Goal: Transaction & Acquisition: Purchase product/service

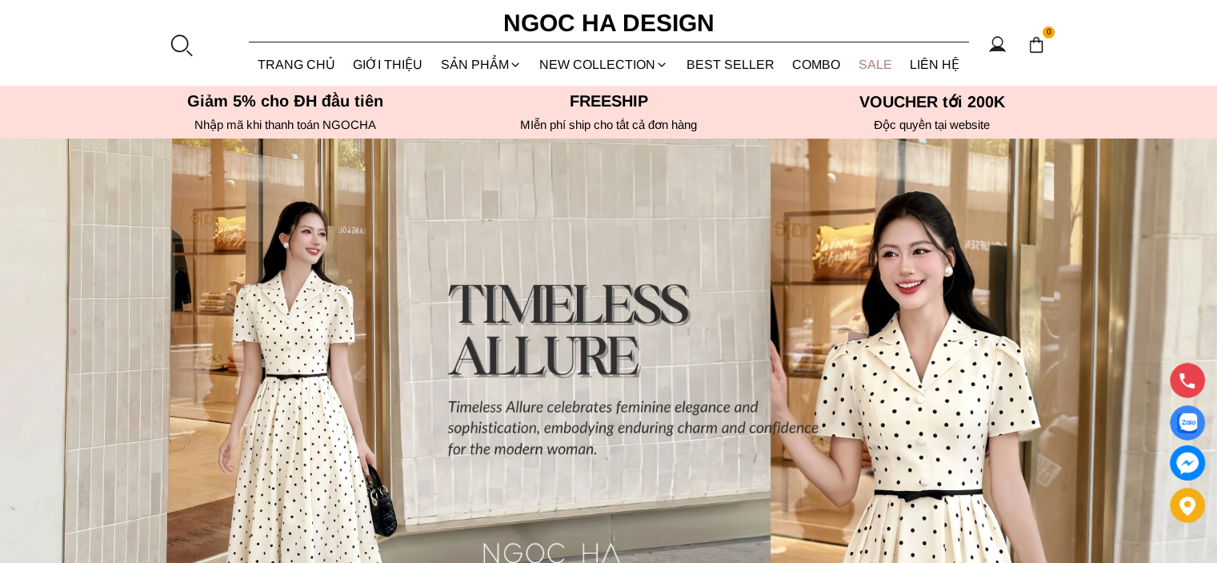
click at [878, 60] on link "SALE" at bounding box center [876, 64] width 52 height 42
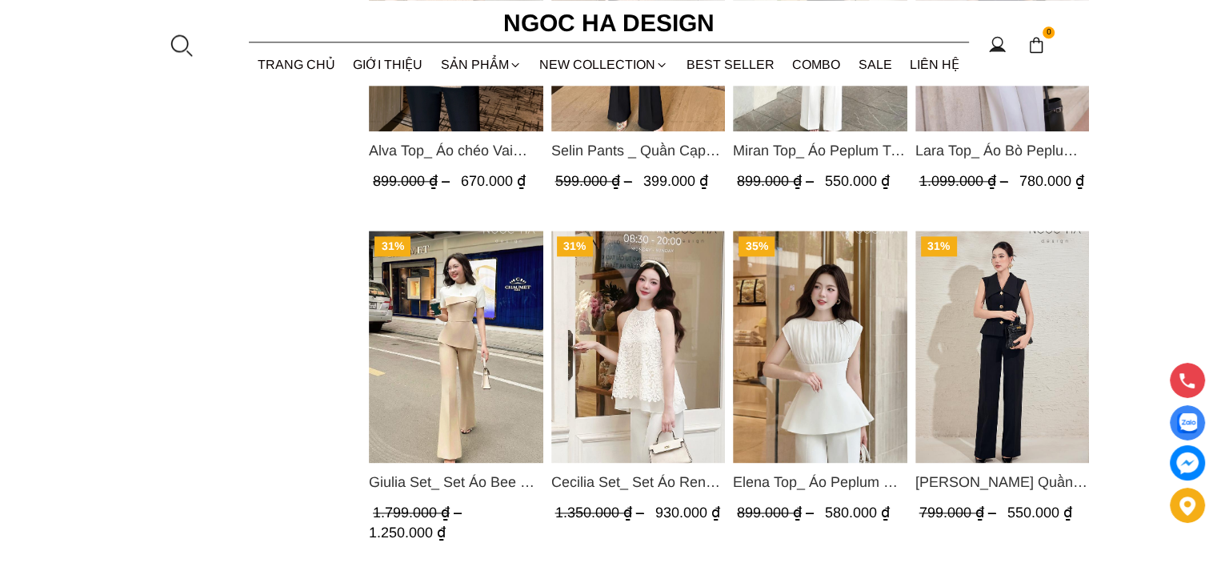
scroll to position [2161, 0]
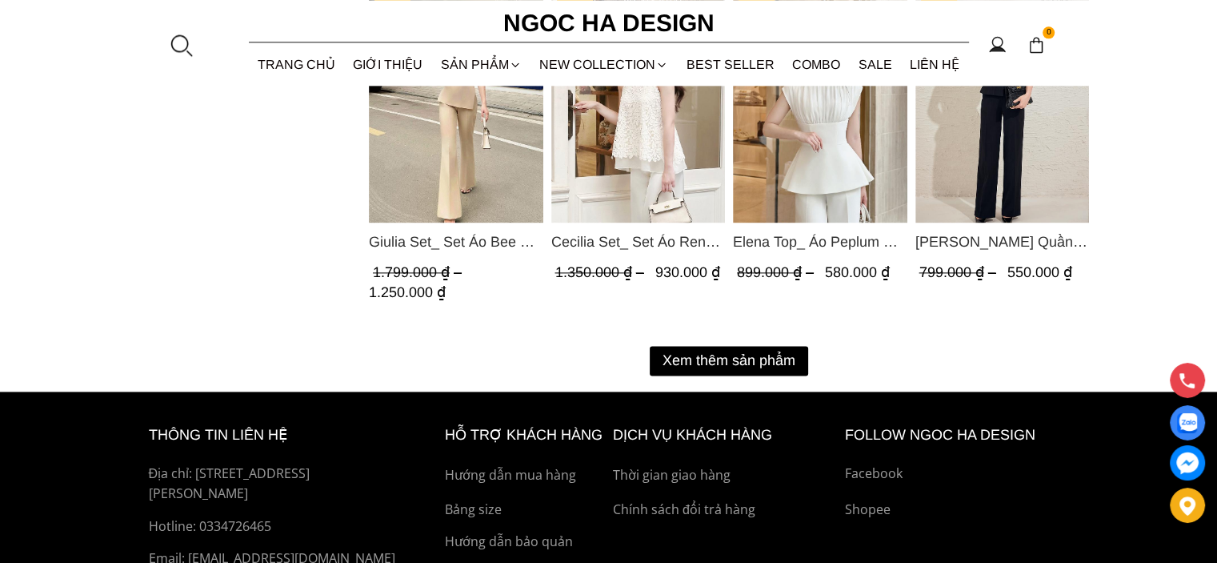
click at [730, 365] on button "Xem thêm sản phẩm" at bounding box center [729, 361] width 158 height 30
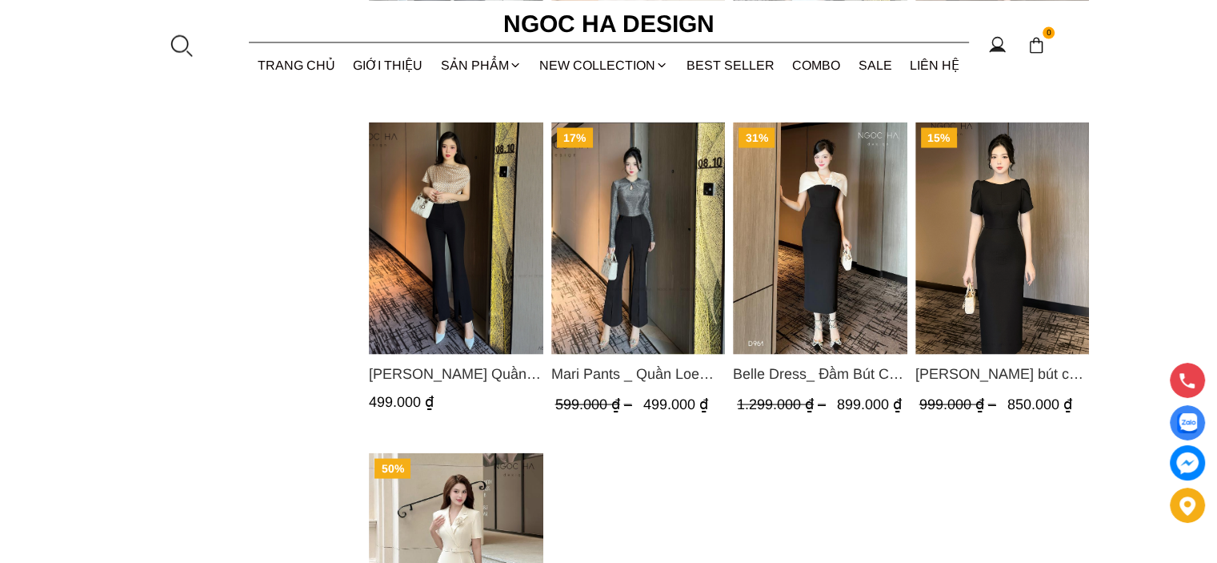
scroll to position [3361, 0]
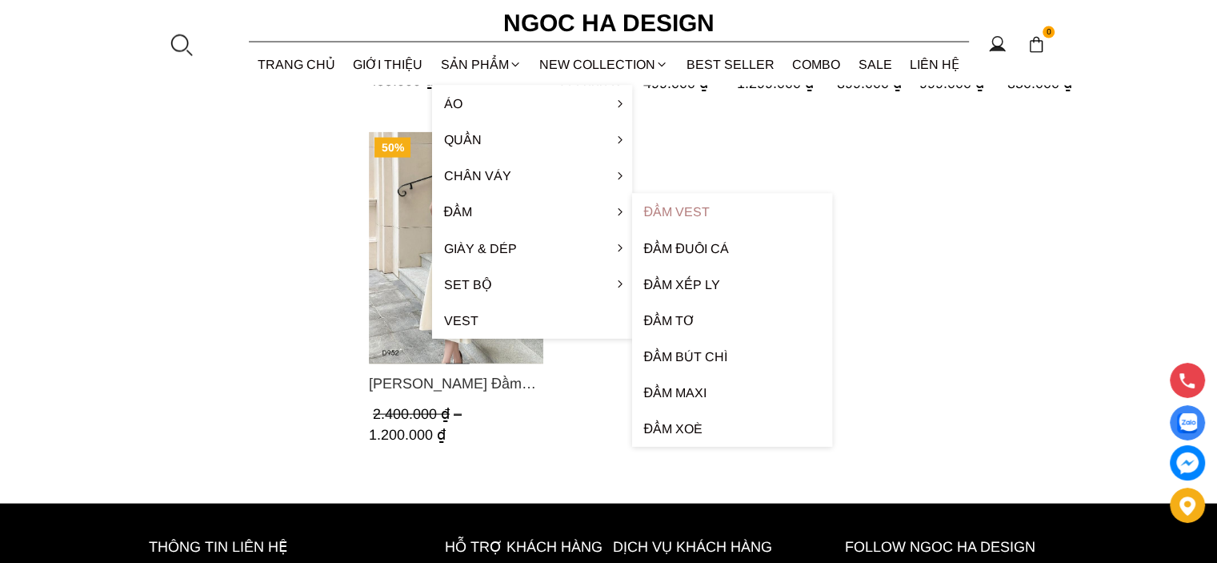
click at [703, 211] on link "Đầm Vest" at bounding box center [732, 212] width 200 height 36
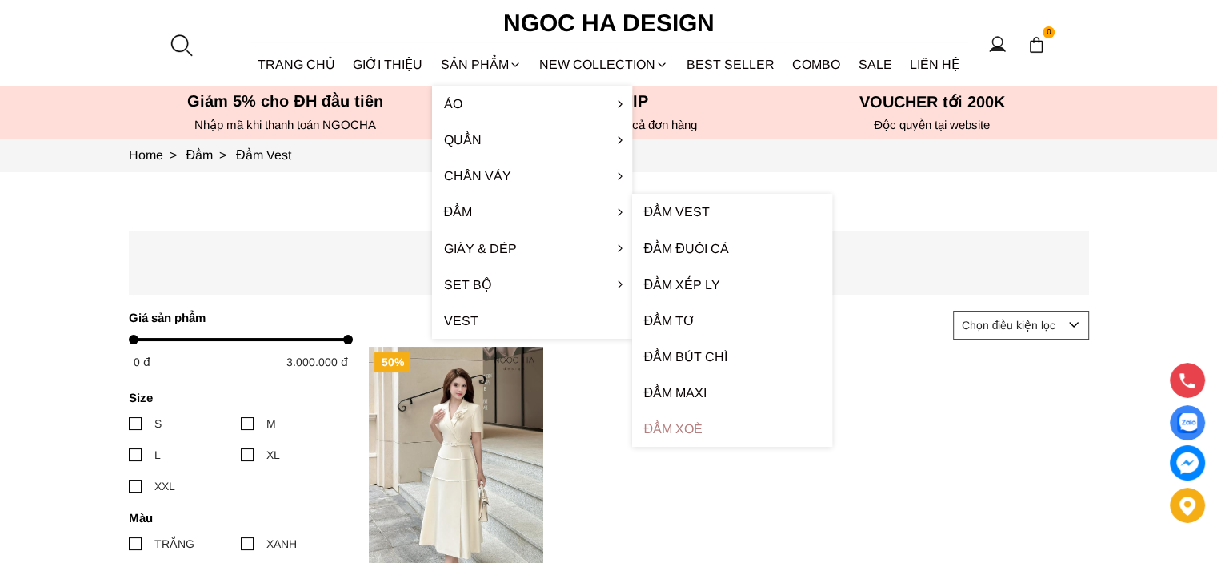
click at [694, 422] on link "Đầm xoè" at bounding box center [732, 429] width 200 height 36
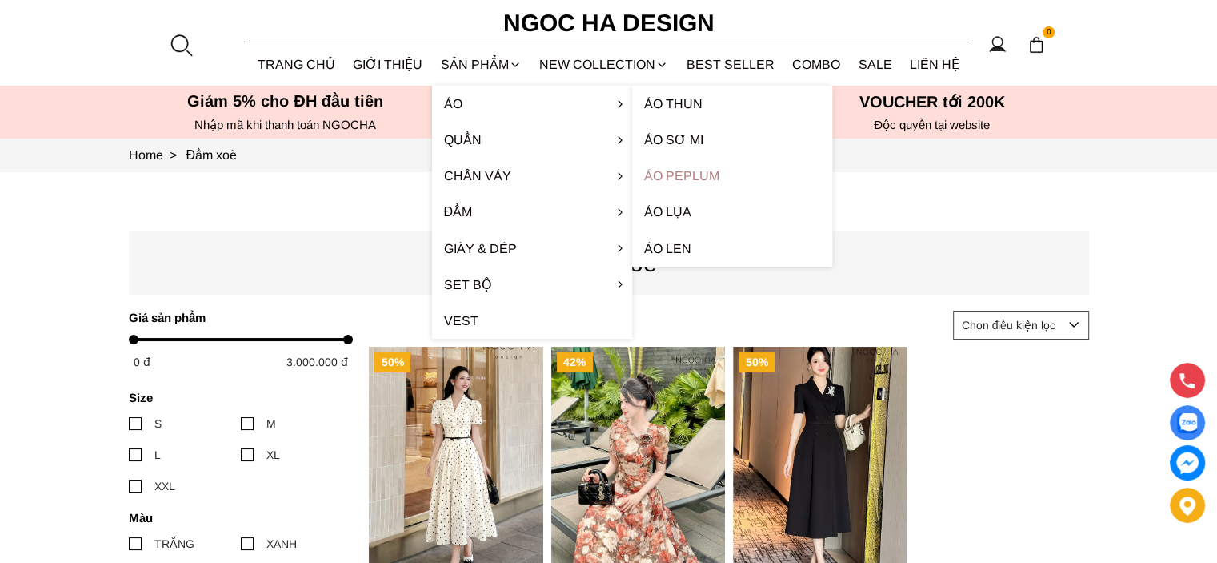
click at [703, 171] on link "Áo Peplum" at bounding box center [732, 176] width 200 height 36
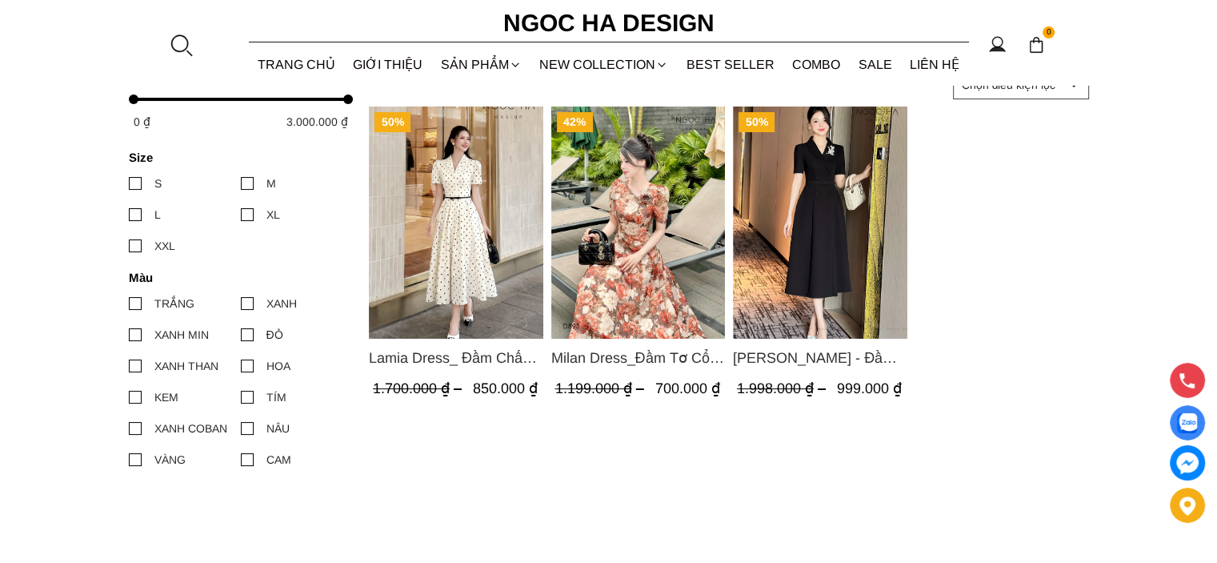
scroll to position [80, 0]
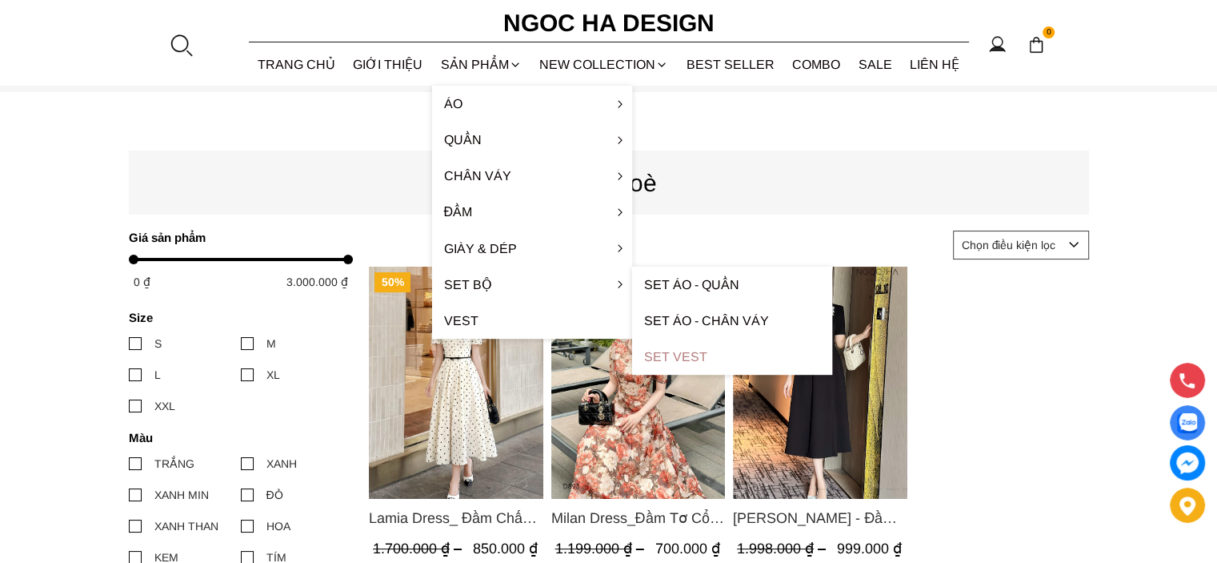
click at [698, 355] on link "Set Vest" at bounding box center [732, 357] width 200 height 36
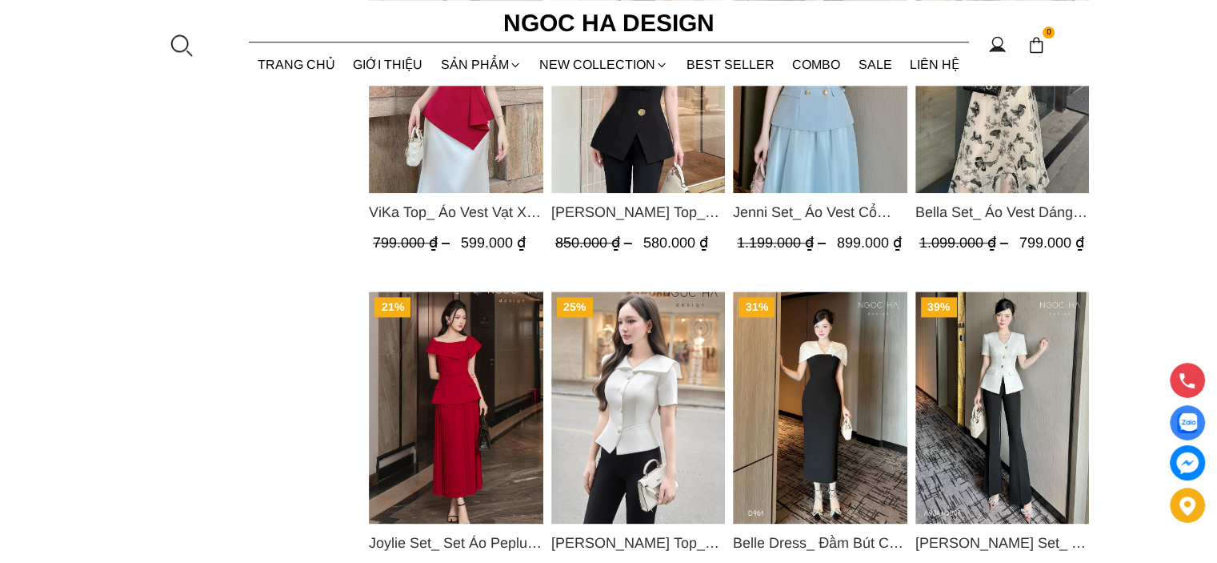
scroll to position [2161, 0]
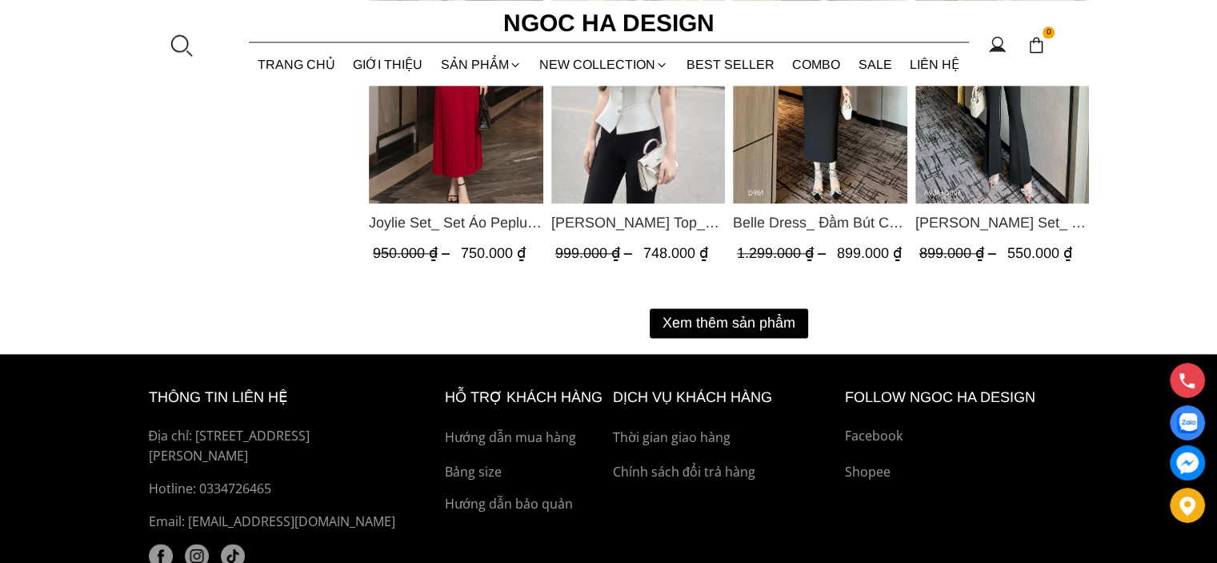
click at [748, 329] on button "Xem thêm sản phẩm" at bounding box center [729, 323] width 158 height 30
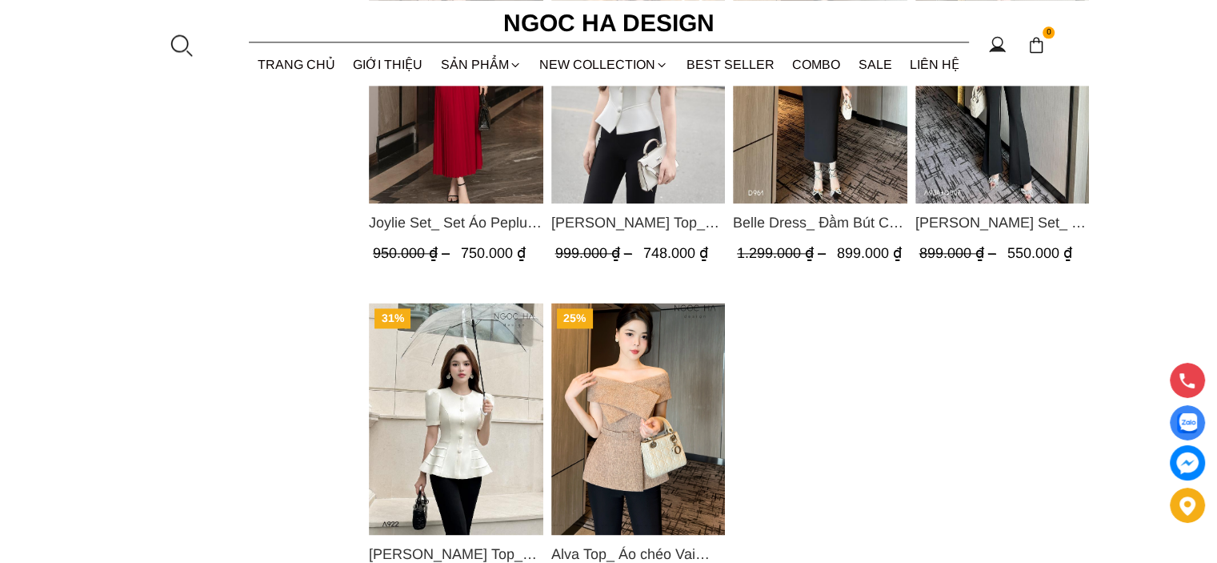
scroll to position [2321, 0]
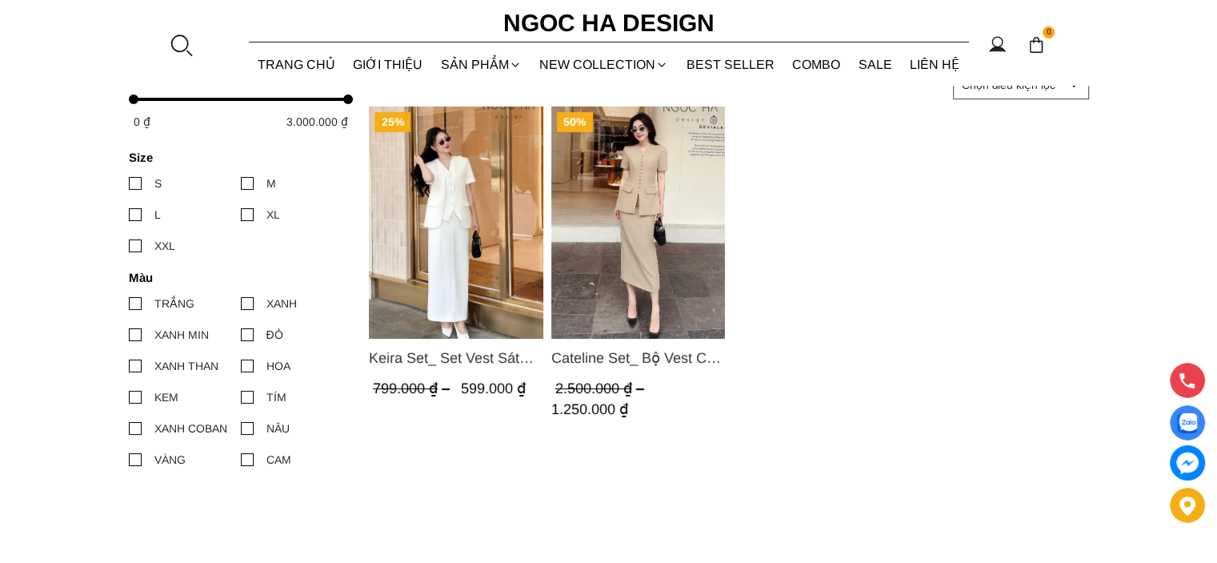
scroll to position [80, 0]
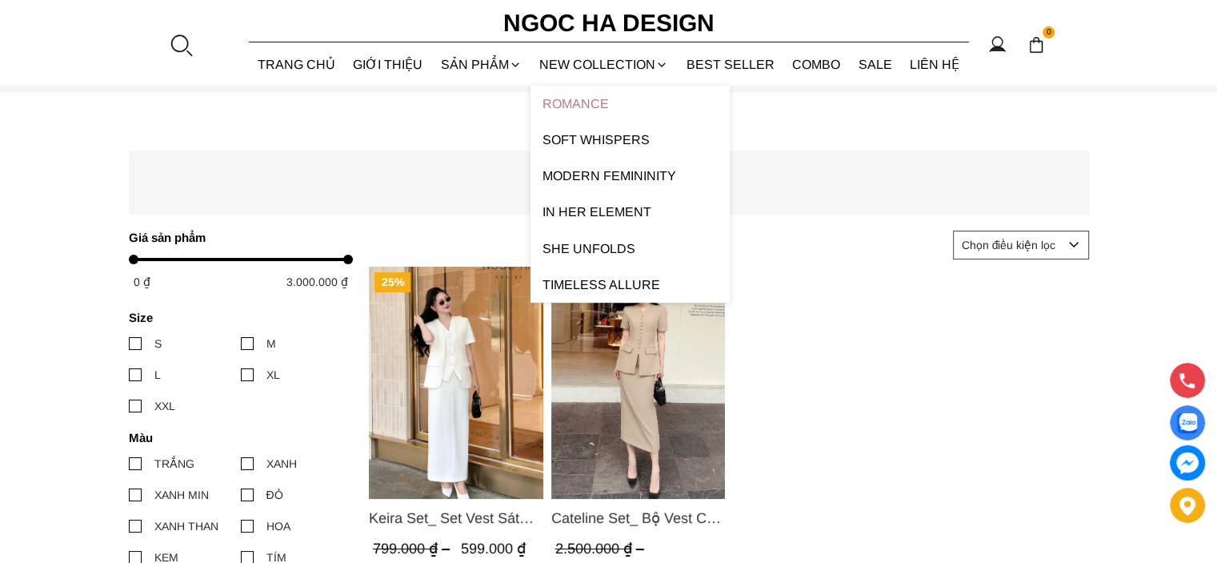
click at [586, 102] on link "ROMANCE" at bounding box center [630, 104] width 199 height 36
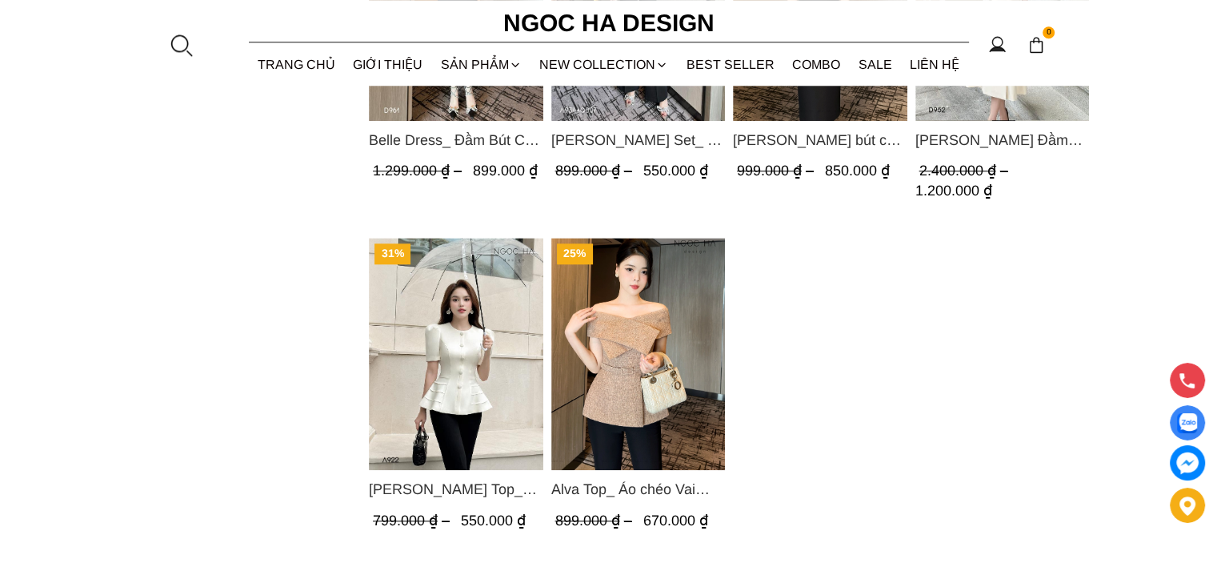
scroll to position [1681, 0]
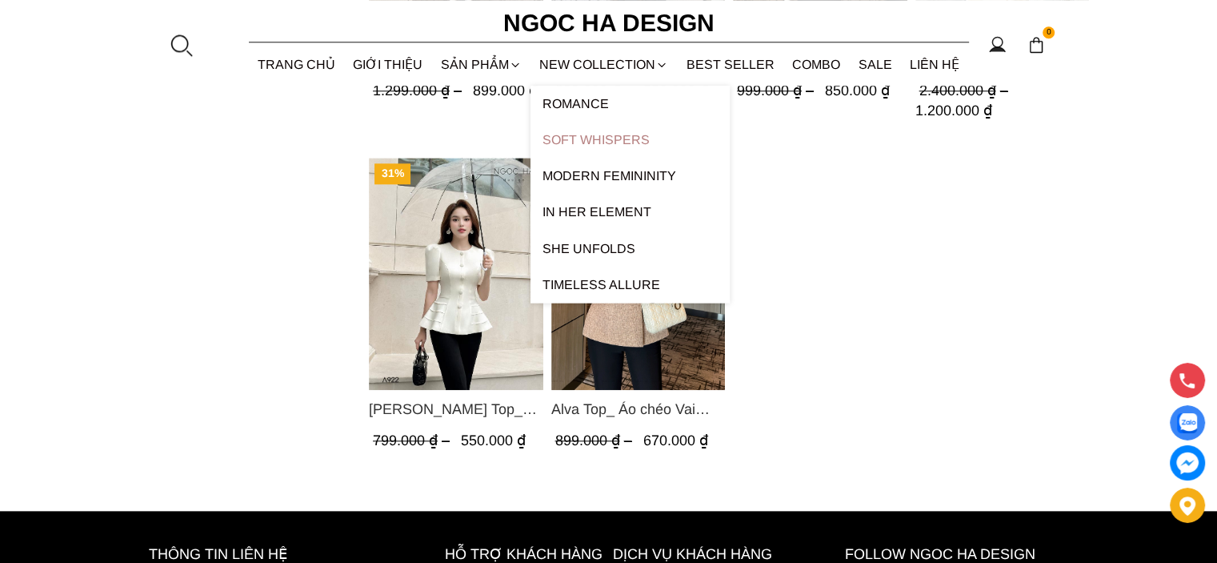
click at [600, 141] on link "Soft Whispers" at bounding box center [630, 140] width 199 height 36
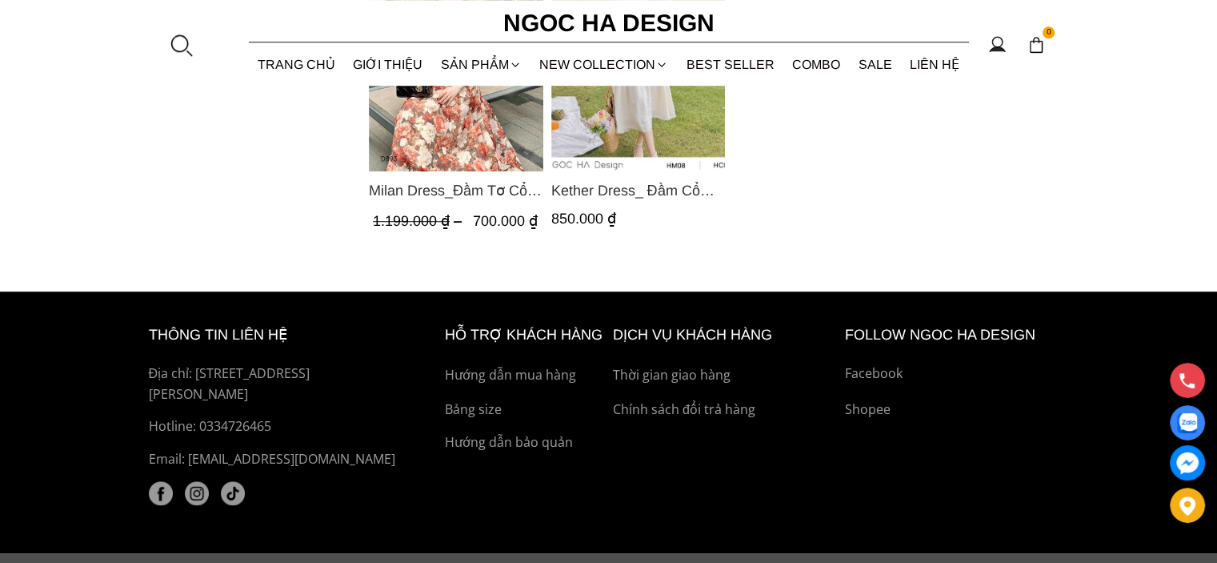
scroll to position [880, 0]
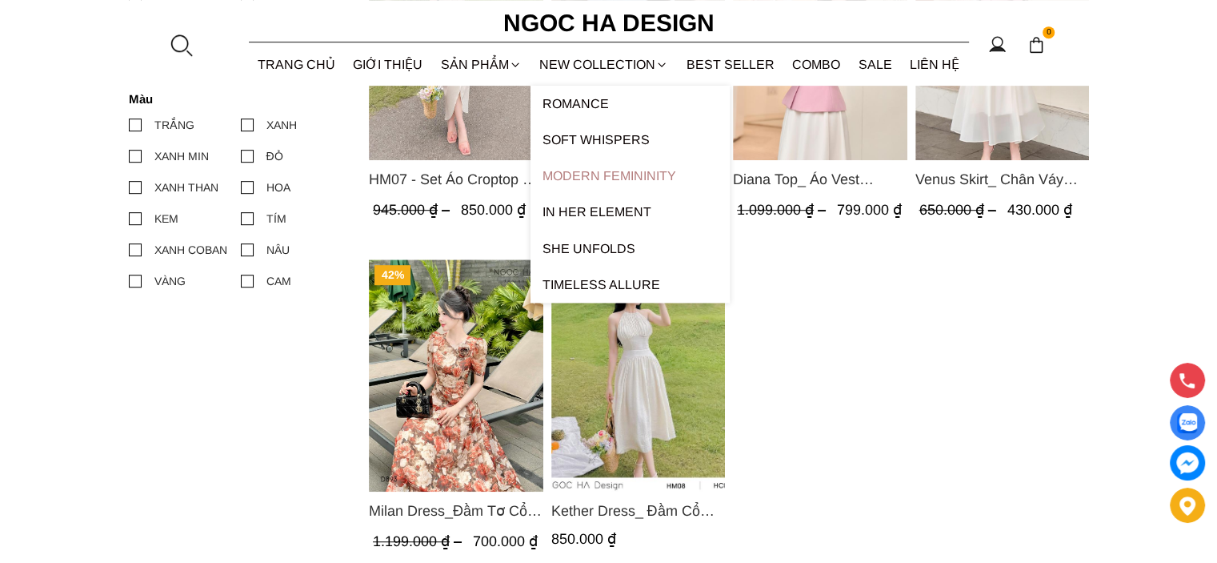
click at [588, 178] on link "Modern Femininity" at bounding box center [630, 176] width 199 height 36
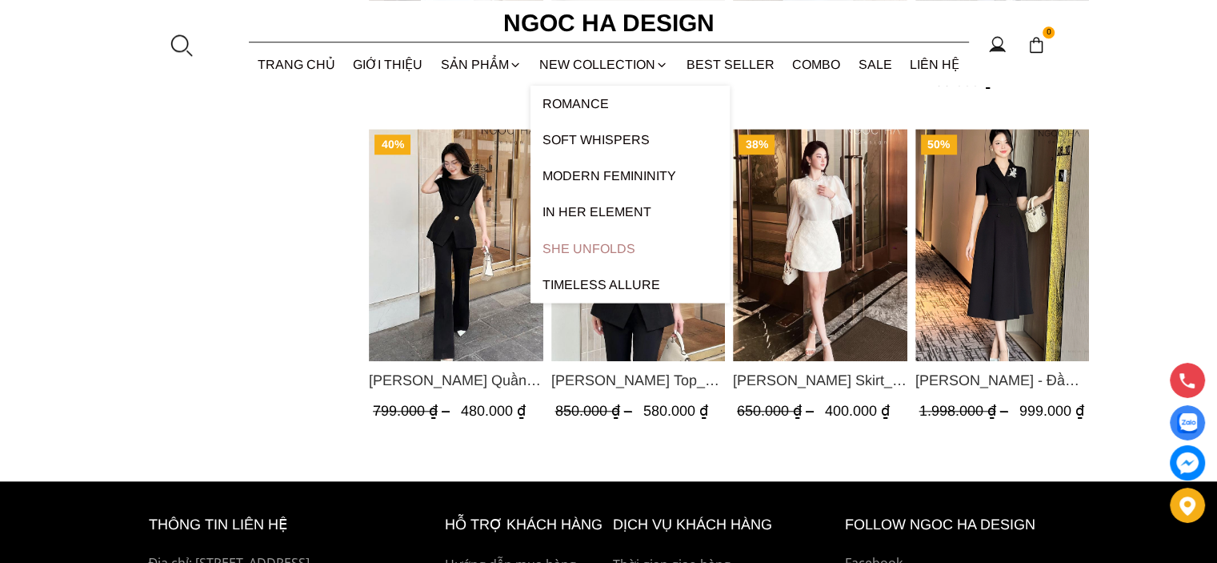
scroll to position [1040, 0]
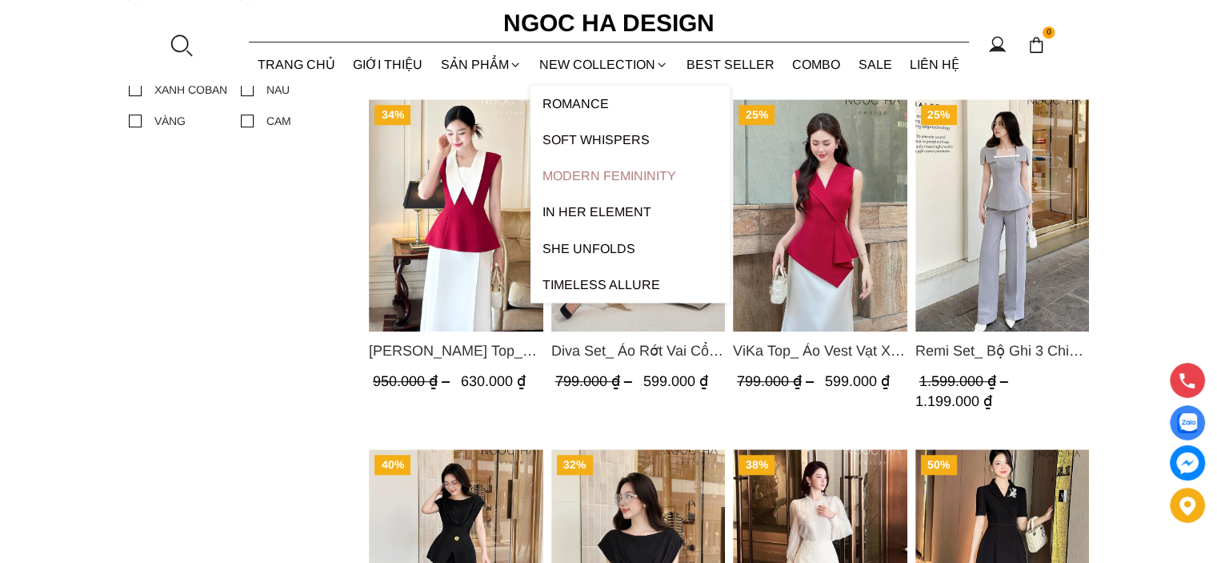
click at [614, 172] on link "Modern Femininity" at bounding box center [630, 176] width 199 height 36
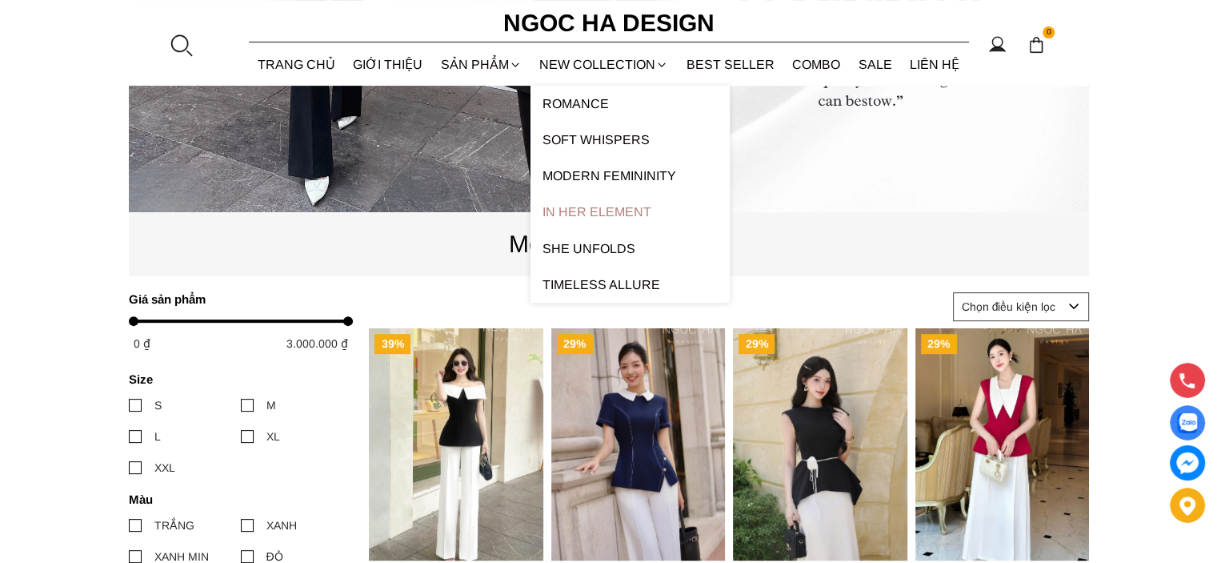
click at [607, 216] on link "In Her Element" at bounding box center [630, 212] width 199 height 36
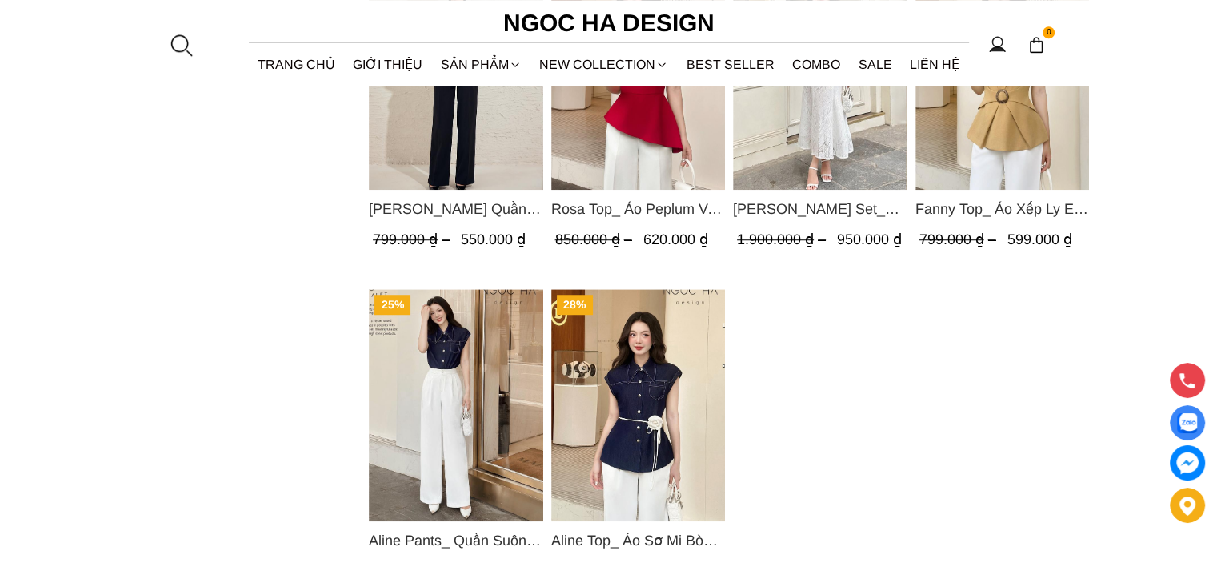
scroll to position [880, 0]
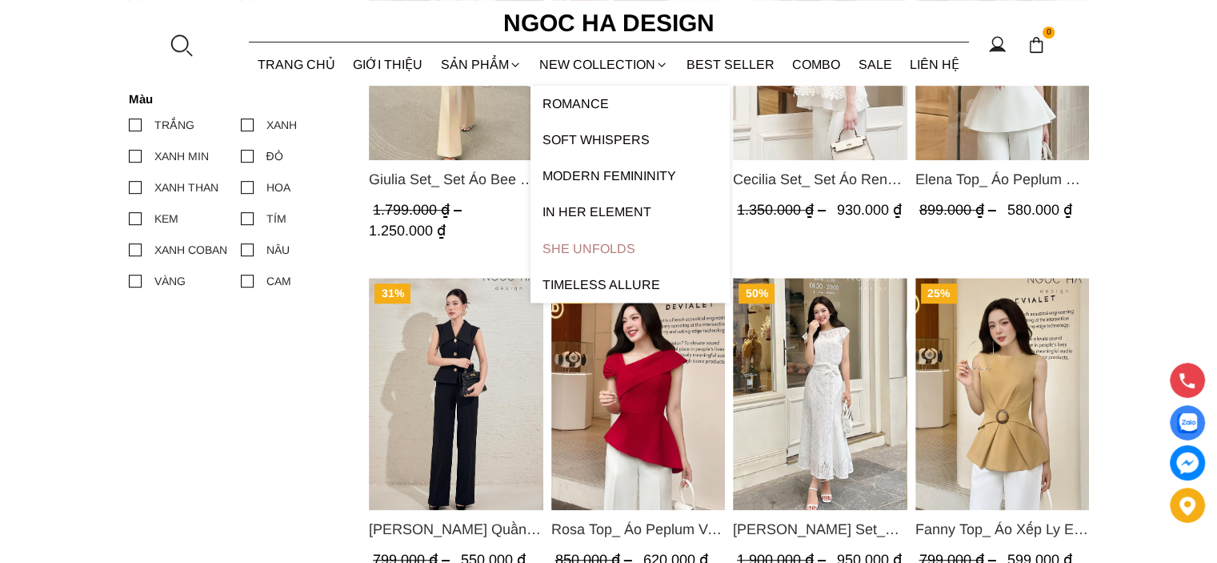
click at [585, 248] on link "SHE UNFOLDS" at bounding box center [630, 248] width 199 height 36
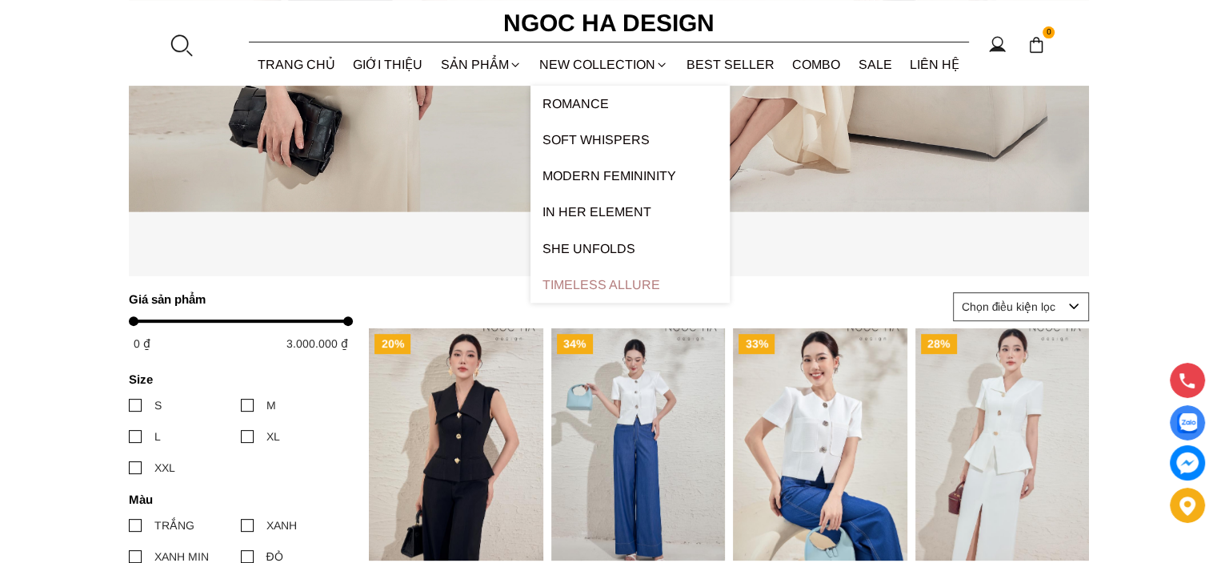
click at [589, 286] on link "Timeless Allure" at bounding box center [630, 285] width 199 height 36
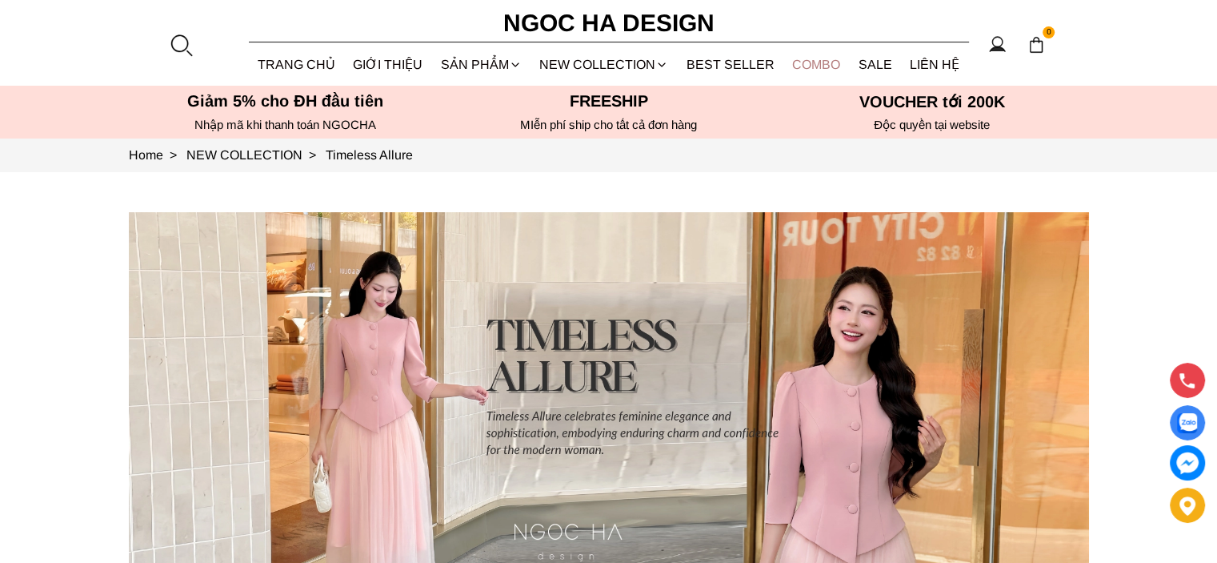
click at [807, 58] on link "Combo" at bounding box center [817, 64] width 66 height 42
click at [282, 65] on link "TRANG CHỦ" at bounding box center [297, 64] width 96 height 42
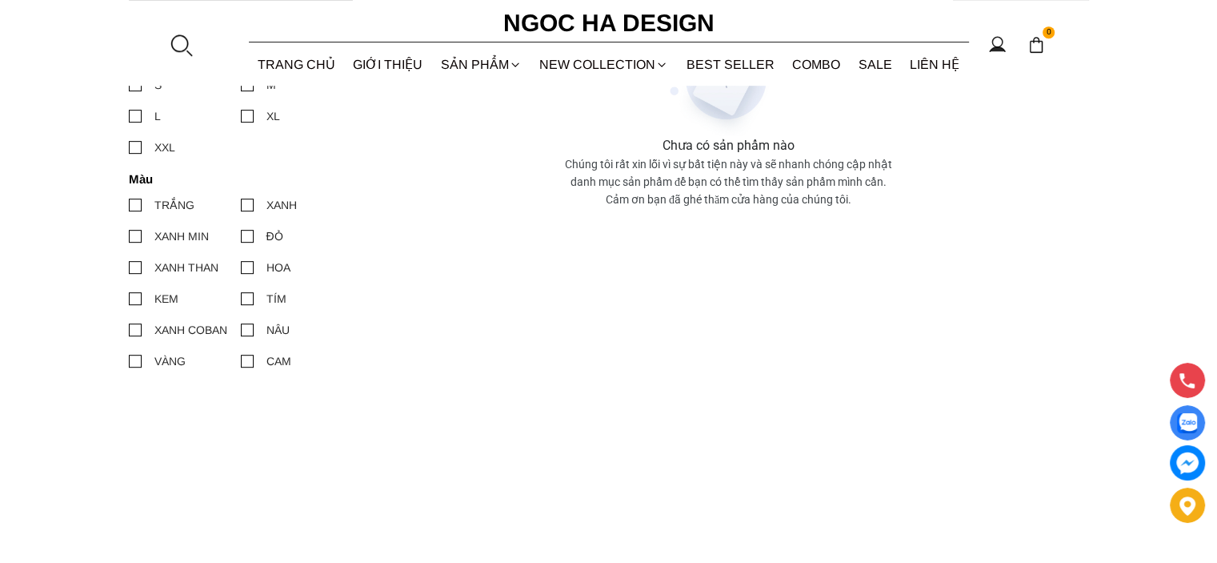
scroll to position [400, 0]
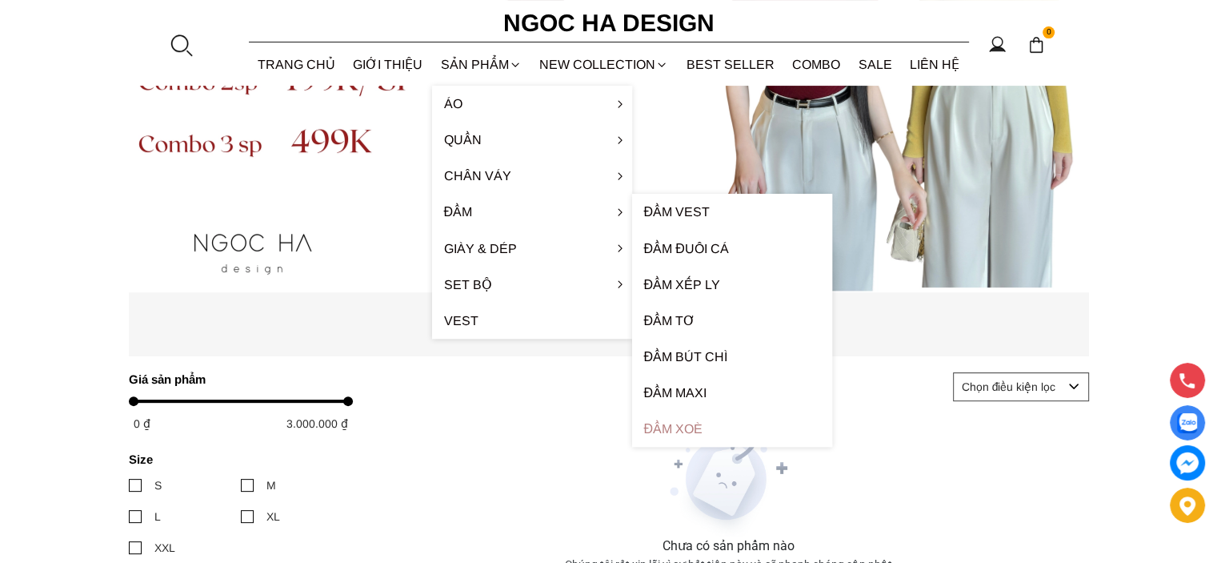
click at [702, 424] on link "Đầm xoè" at bounding box center [732, 429] width 200 height 36
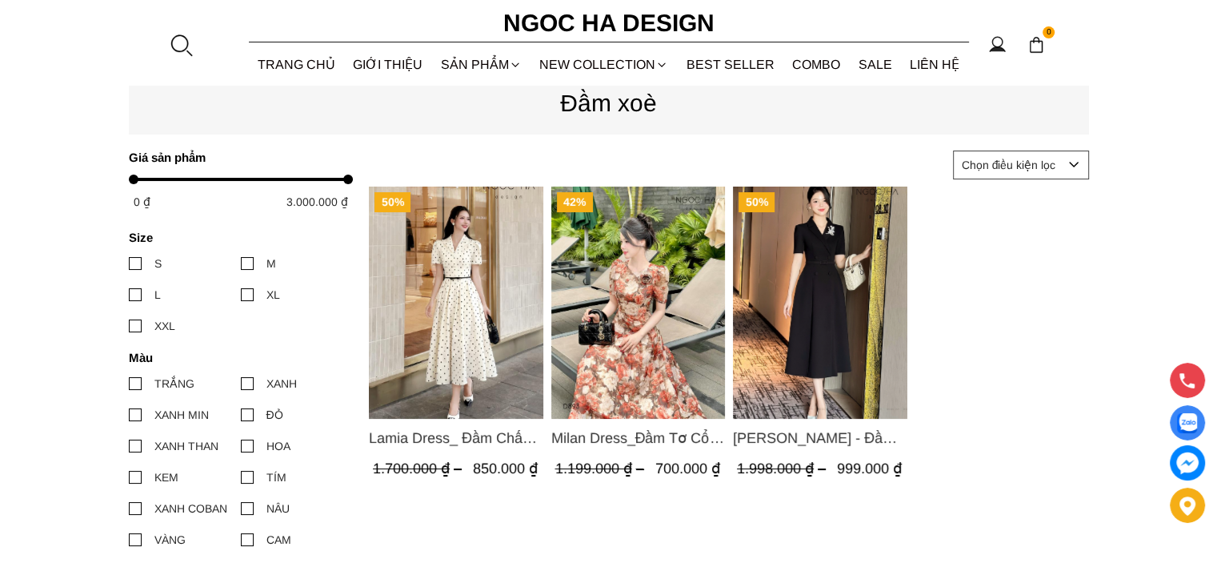
click at [806, 335] on img "Product image - Irene Dress - Đầm Vest Dáng Xòe Kèm Đai D713" at bounding box center [820, 302] width 174 height 232
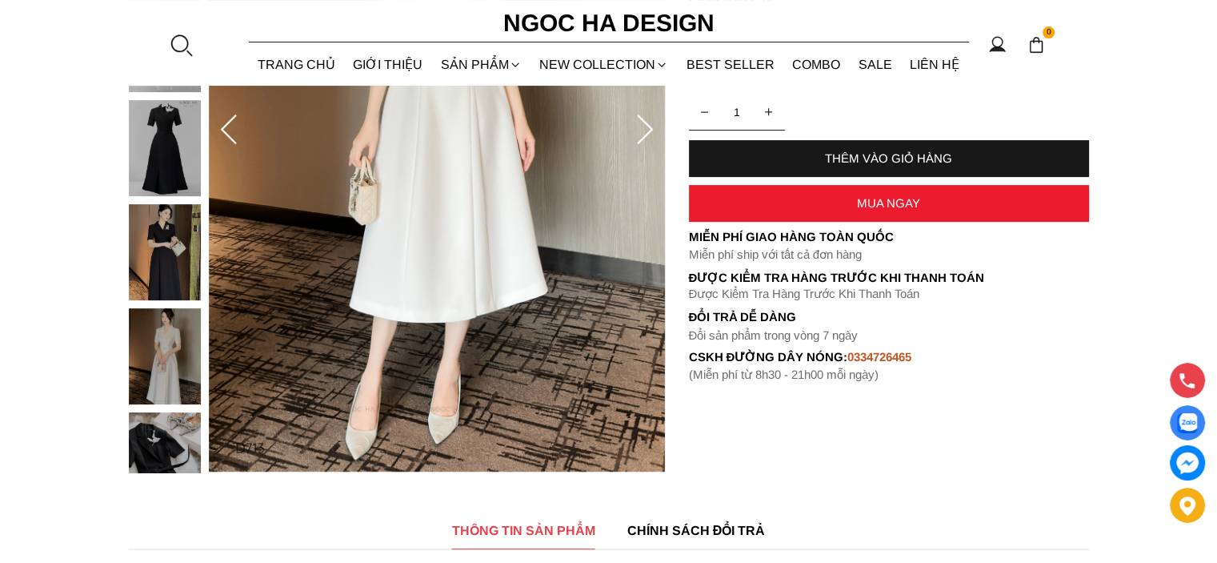
scroll to position [80, 0]
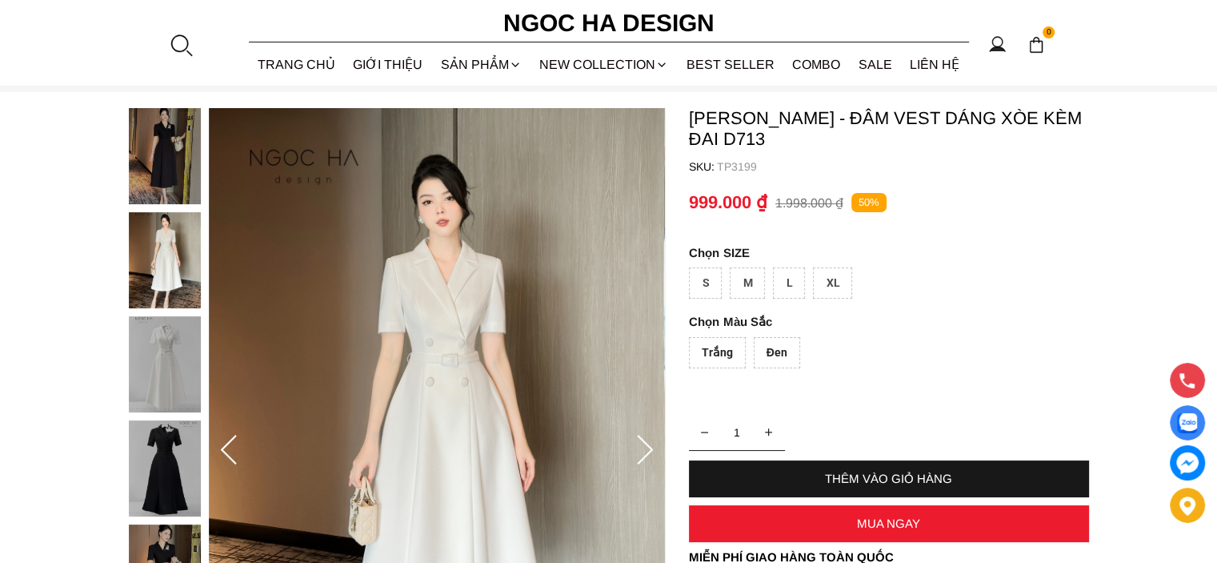
click at [650, 453] on icon at bounding box center [645, 451] width 32 height 32
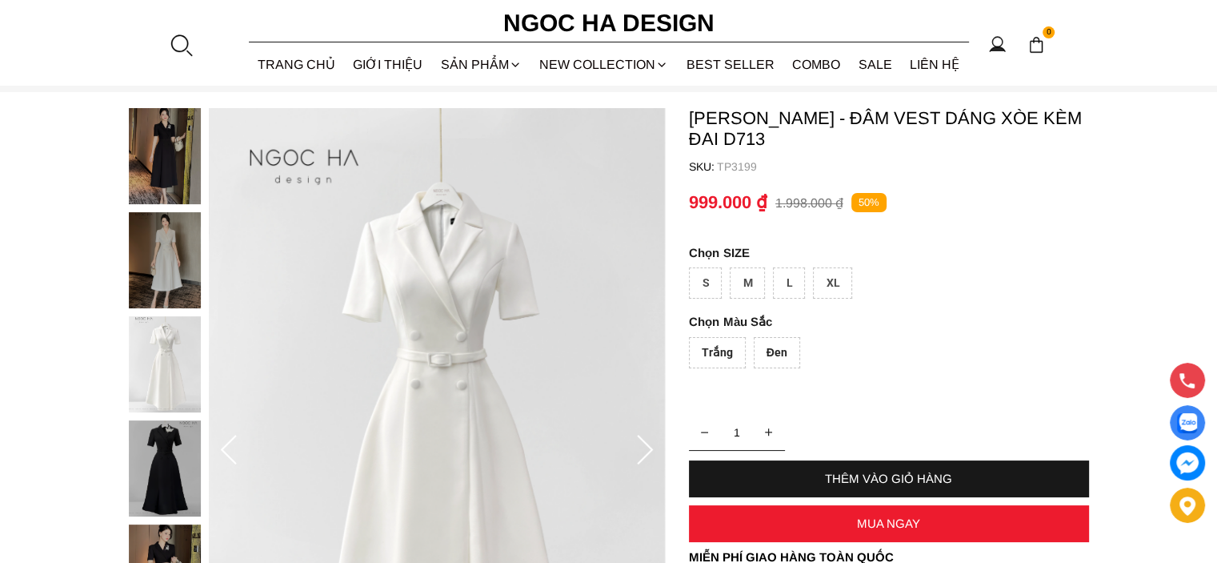
click at [650, 453] on icon at bounding box center [645, 451] width 32 height 32
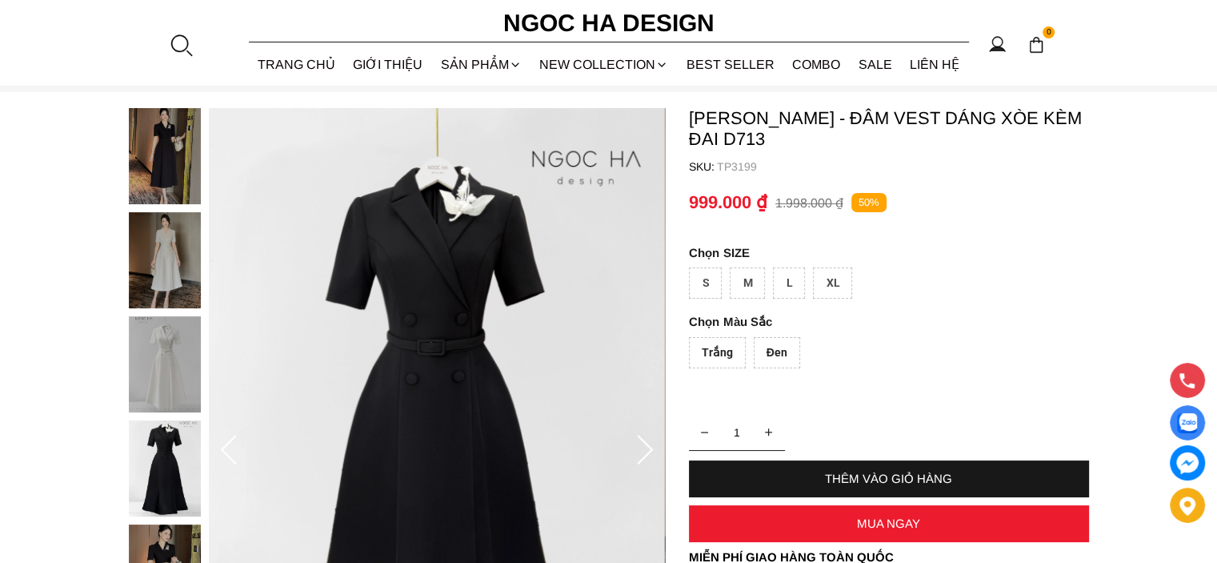
click at [647, 451] on icon at bounding box center [645, 451] width 32 height 32
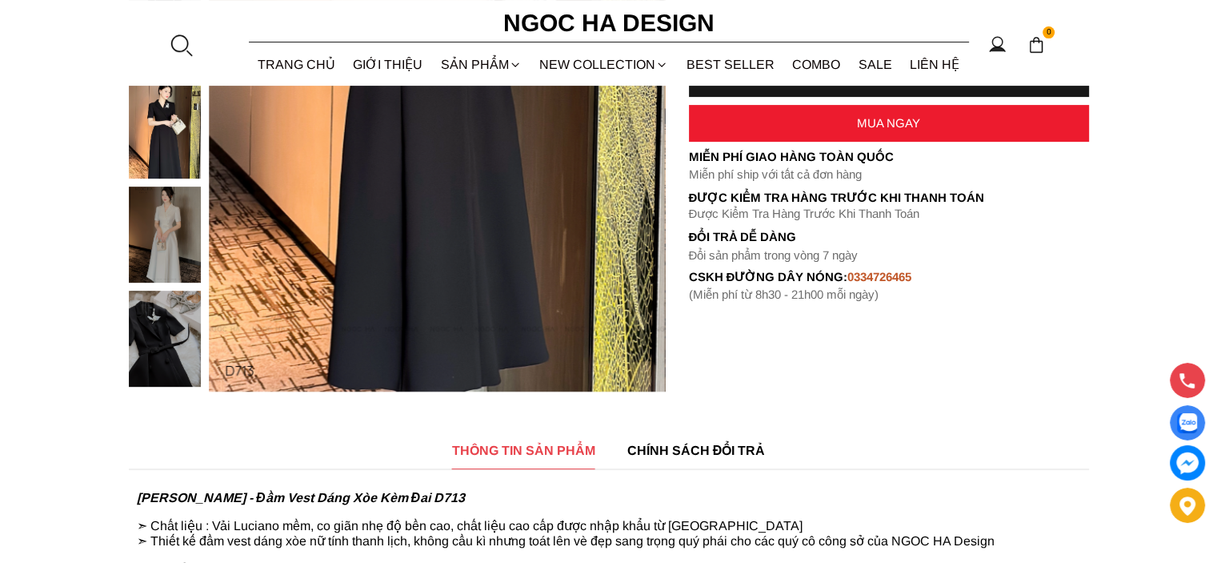
scroll to position [160, 0]
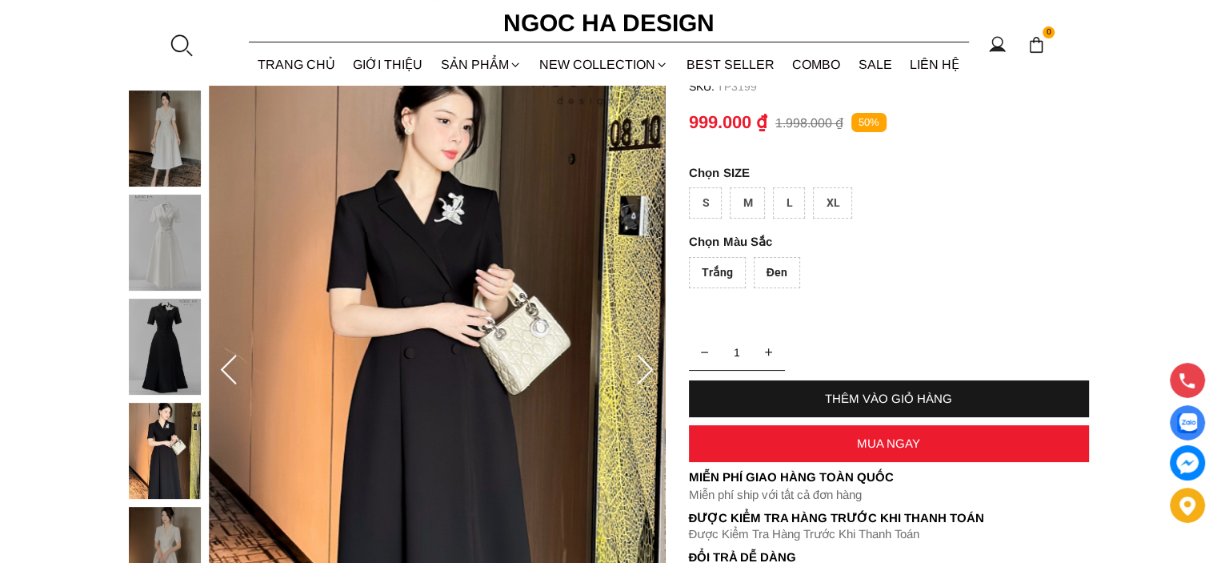
click at [771, 271] on div "Đen" at bounding box center [777, 272] width 46 height 31
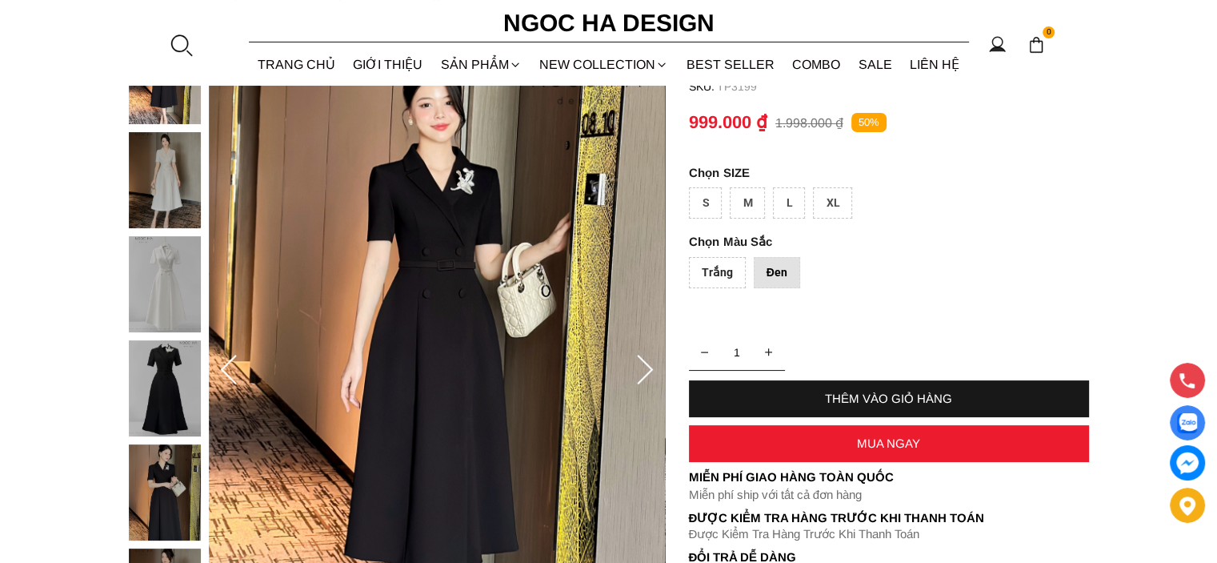
click at [785, 202] on div "L" at bounding box center [789, 202] width 32 height 31
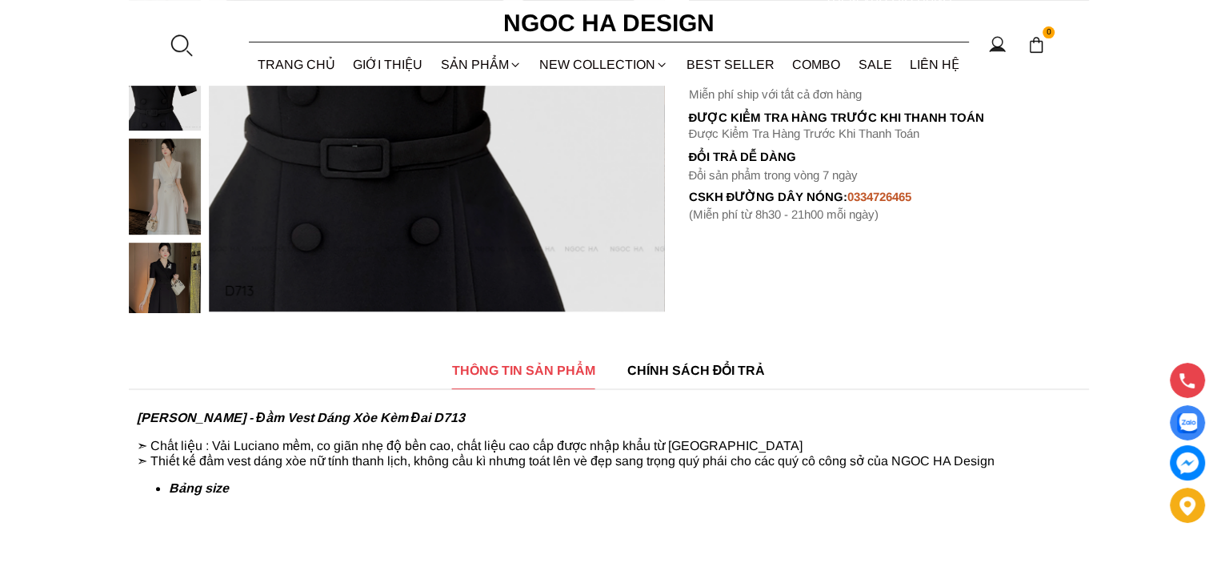
scroll to position [0, 0]
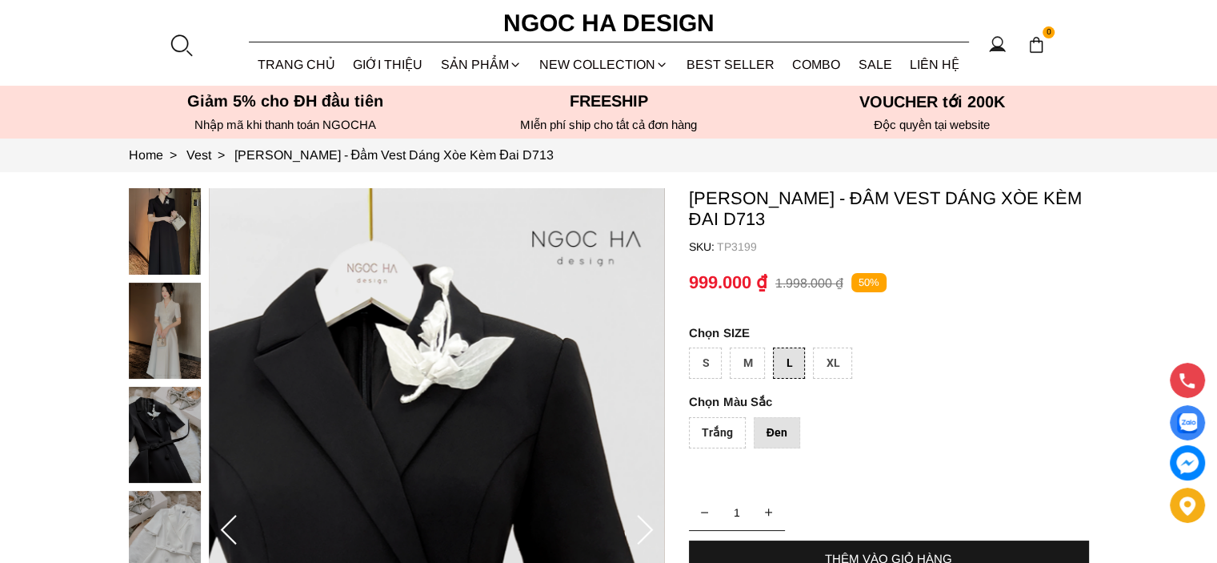
click at [792, 434] on div "Đen" at bounding box center [777, 432] width 46 height 31
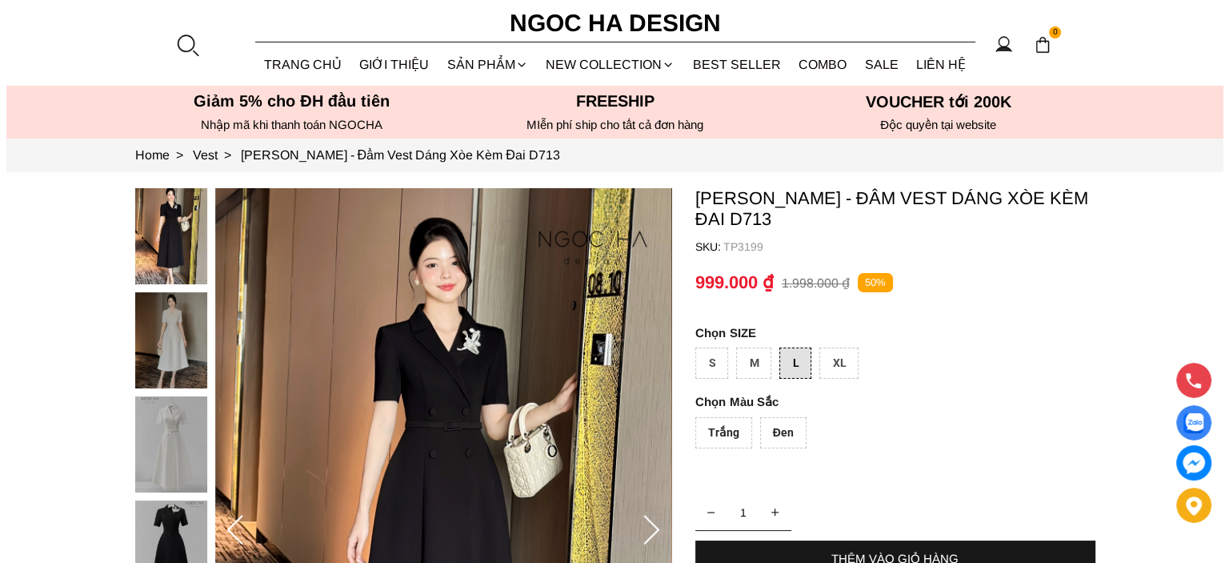
scroll to position [240, 0]
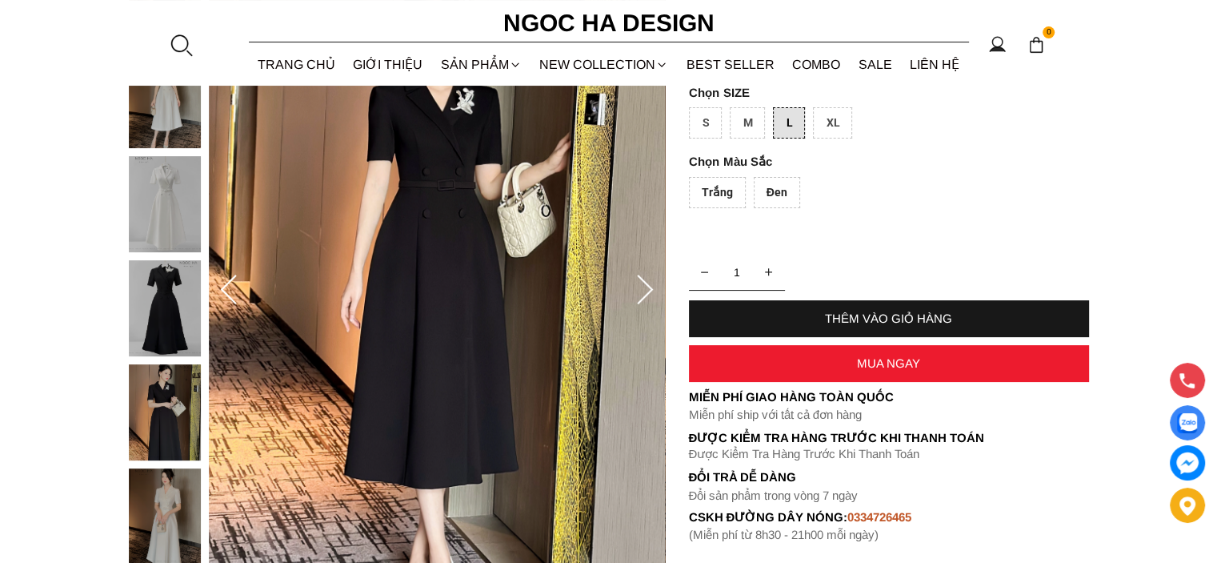
click at [906, 312] on div "THÊM VÀO GIỎ HÀNG" at bounding box center [889, 318] width 400 height 14
click at [749, 192] on div "Trắng Đen" at bounding box center [889, 196] width 400 height 39
click at [761, 191] on div "Đen" at bounding box center [777, 192] width 46 height 31
click at [880, 316] on div "THÊM VÀO GIỎ HÀNG" at bounding box center [889, 318] width 400 height 14
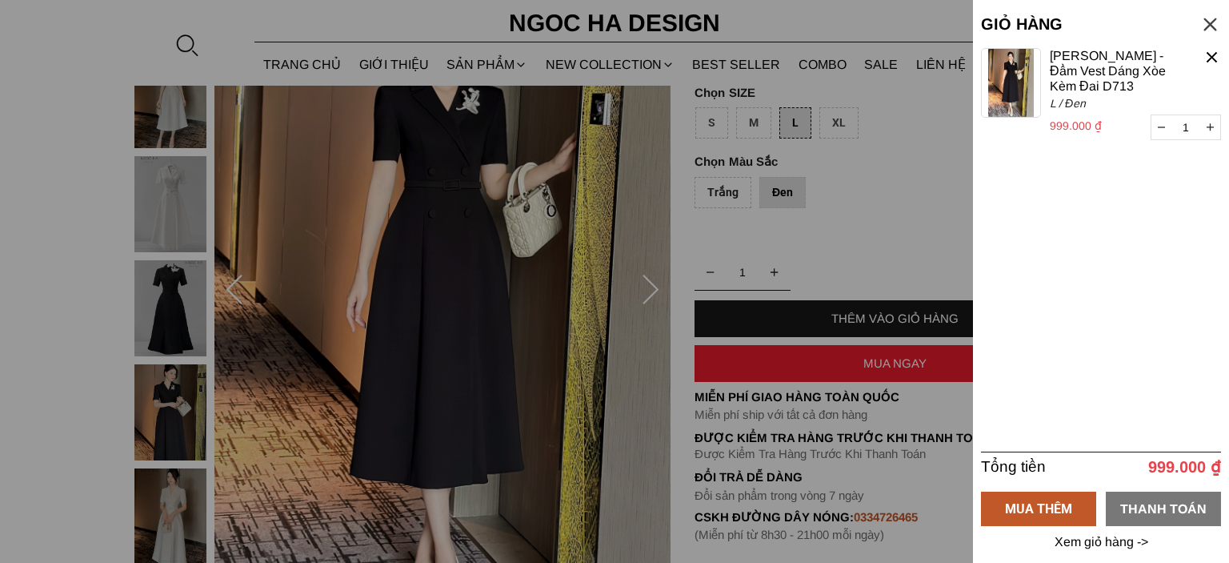
click at [1140, 505] on div "THANH TOÁN" at bounding box center [1163, 508] width 115 height 20
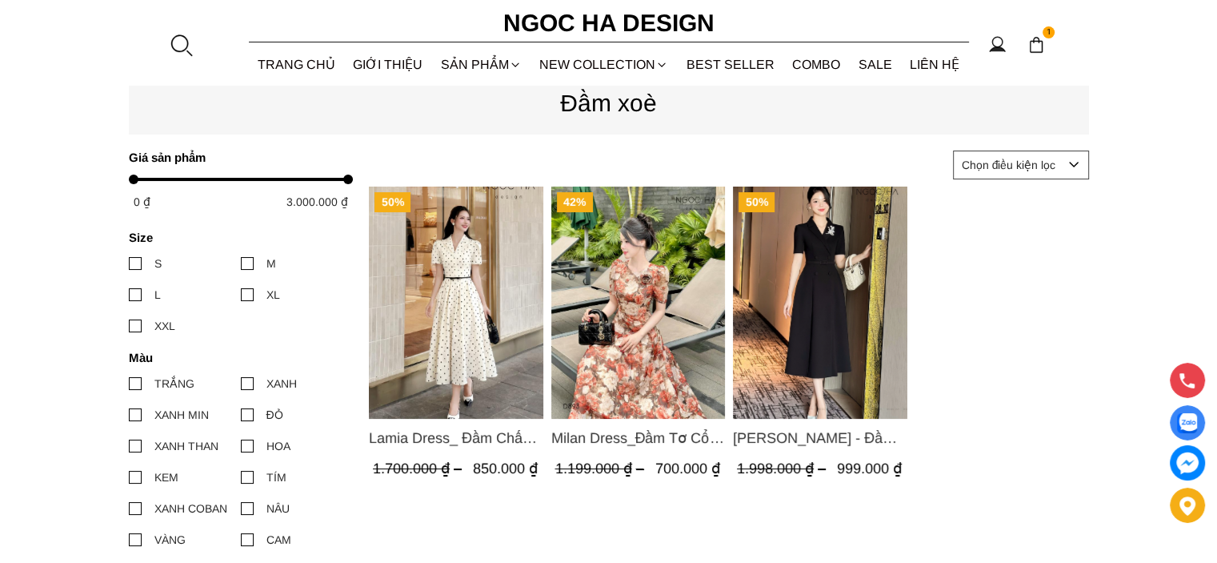
click at [1042, 45] on img at bounding box center [1037, 45] width 18 height 18
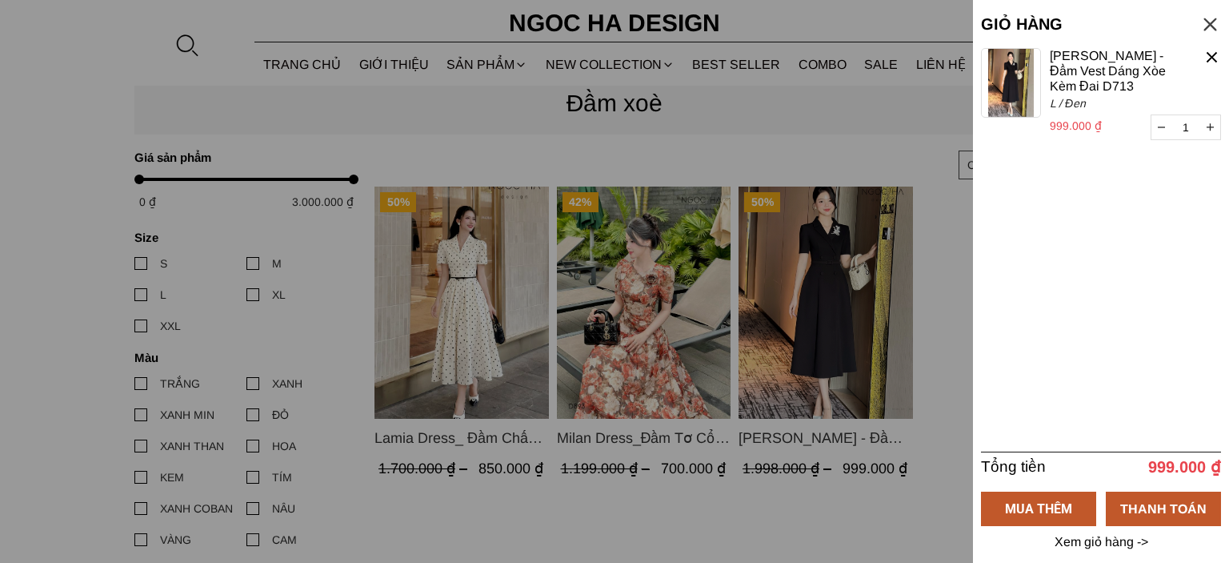
click at [26, 182] on div at bounding box center [614, 281] width 1229 height 563
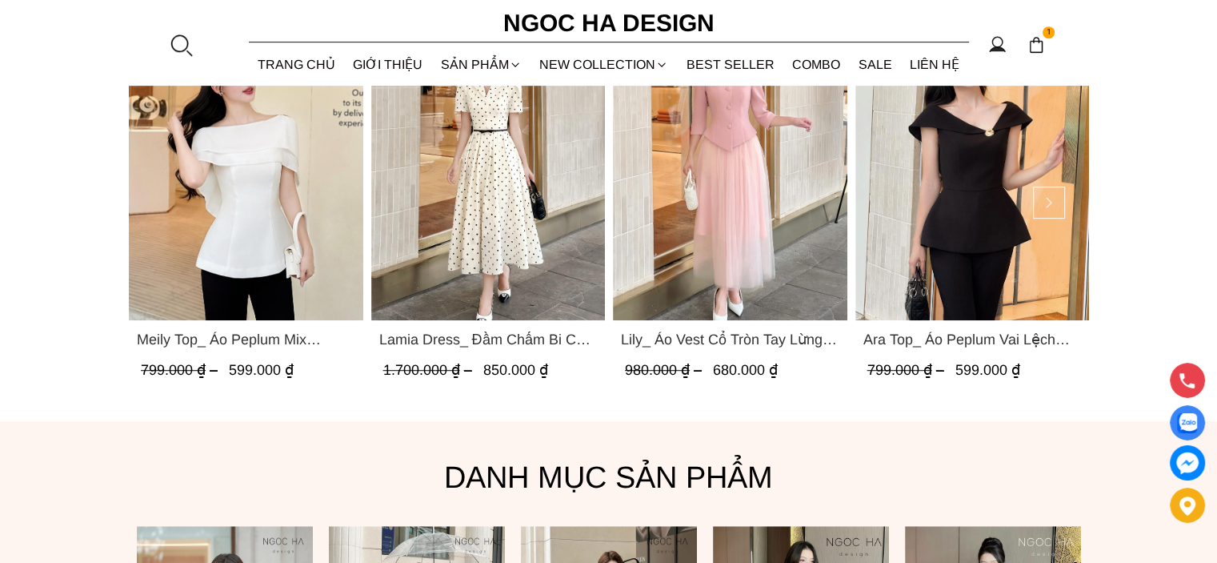
scroll to position [634, 0]
